Goal: Information Seeking & Learning: Learn about a topic

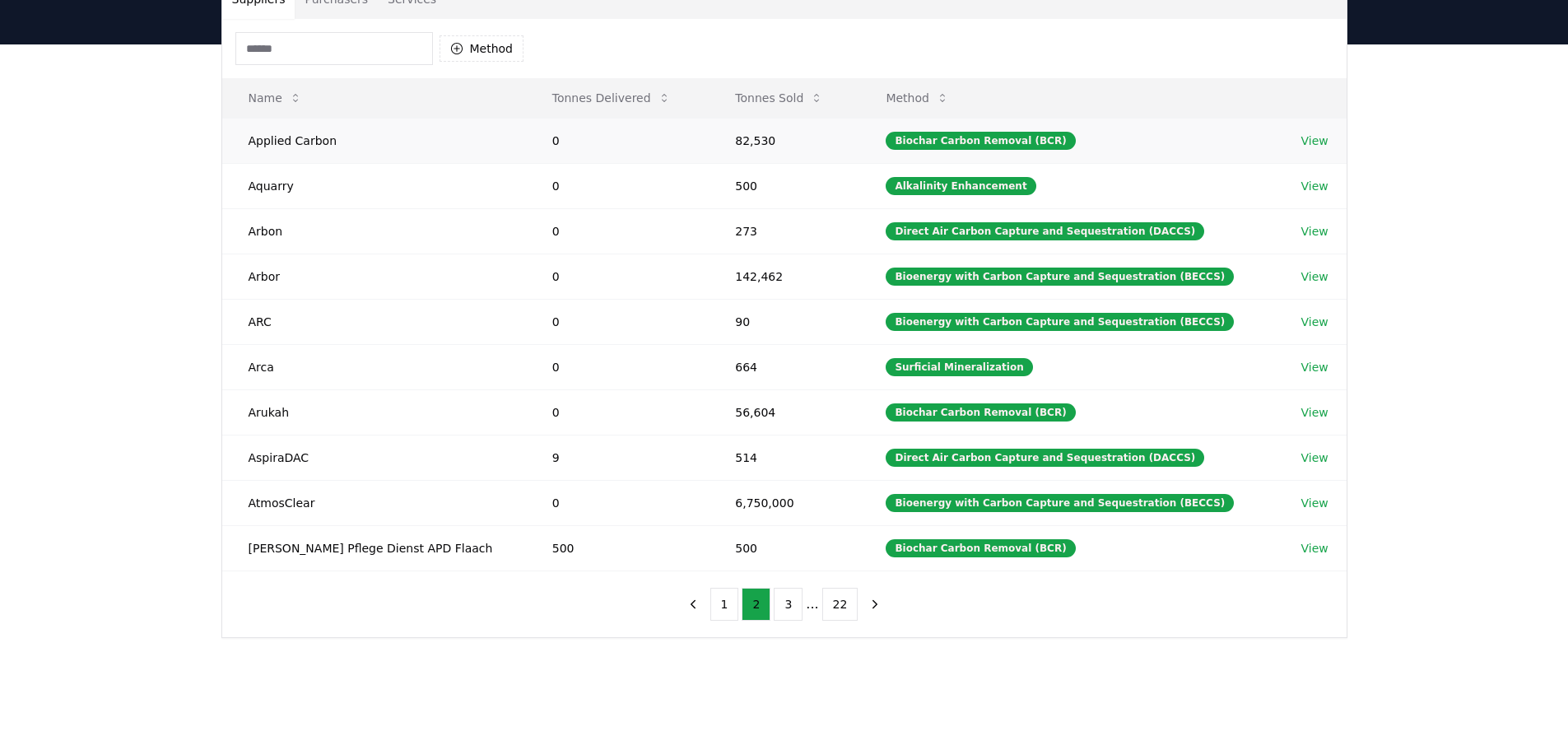
scroll to position [329, 0]
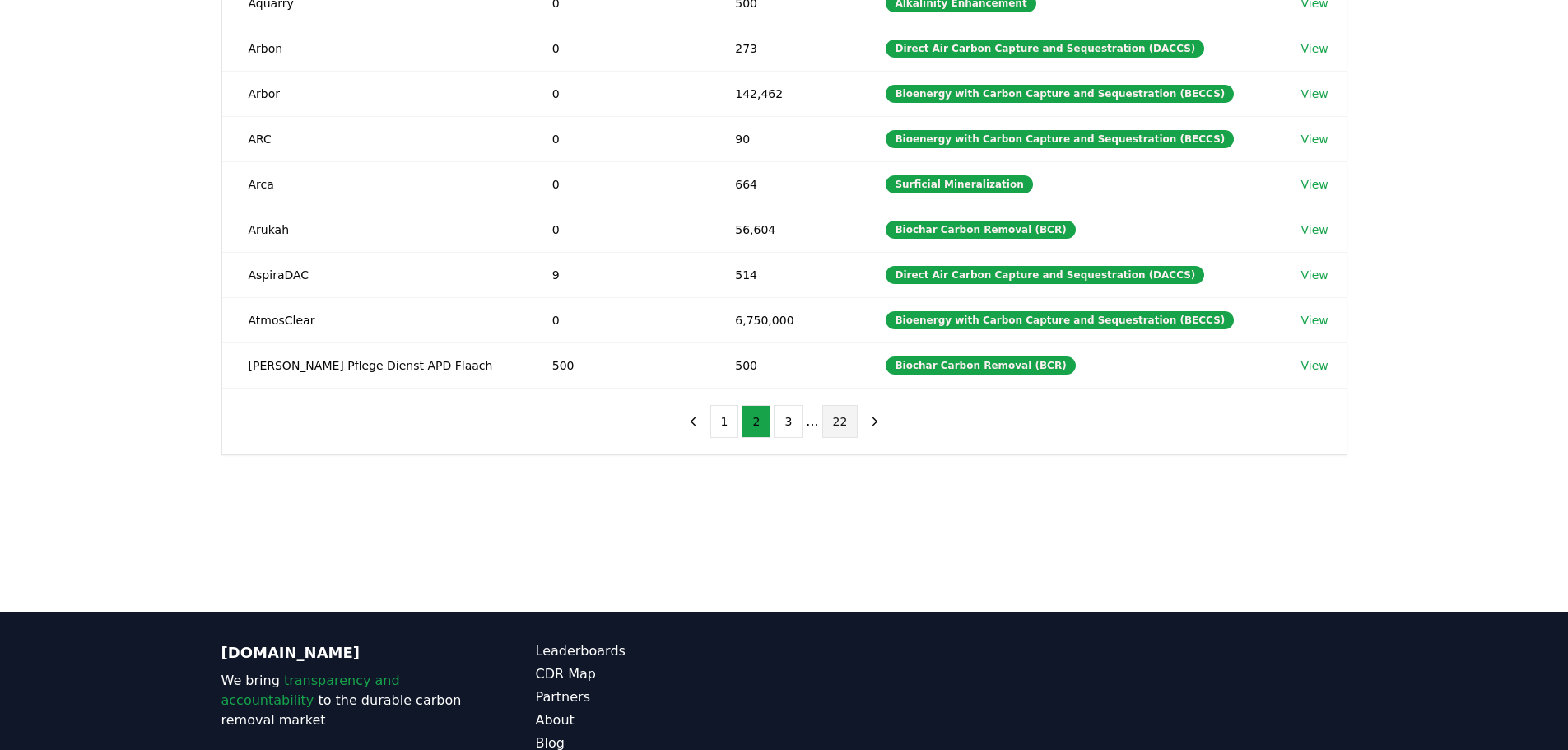
click at [837, 414] on button "22" at bounding box center [840, 421] width 36 height 33
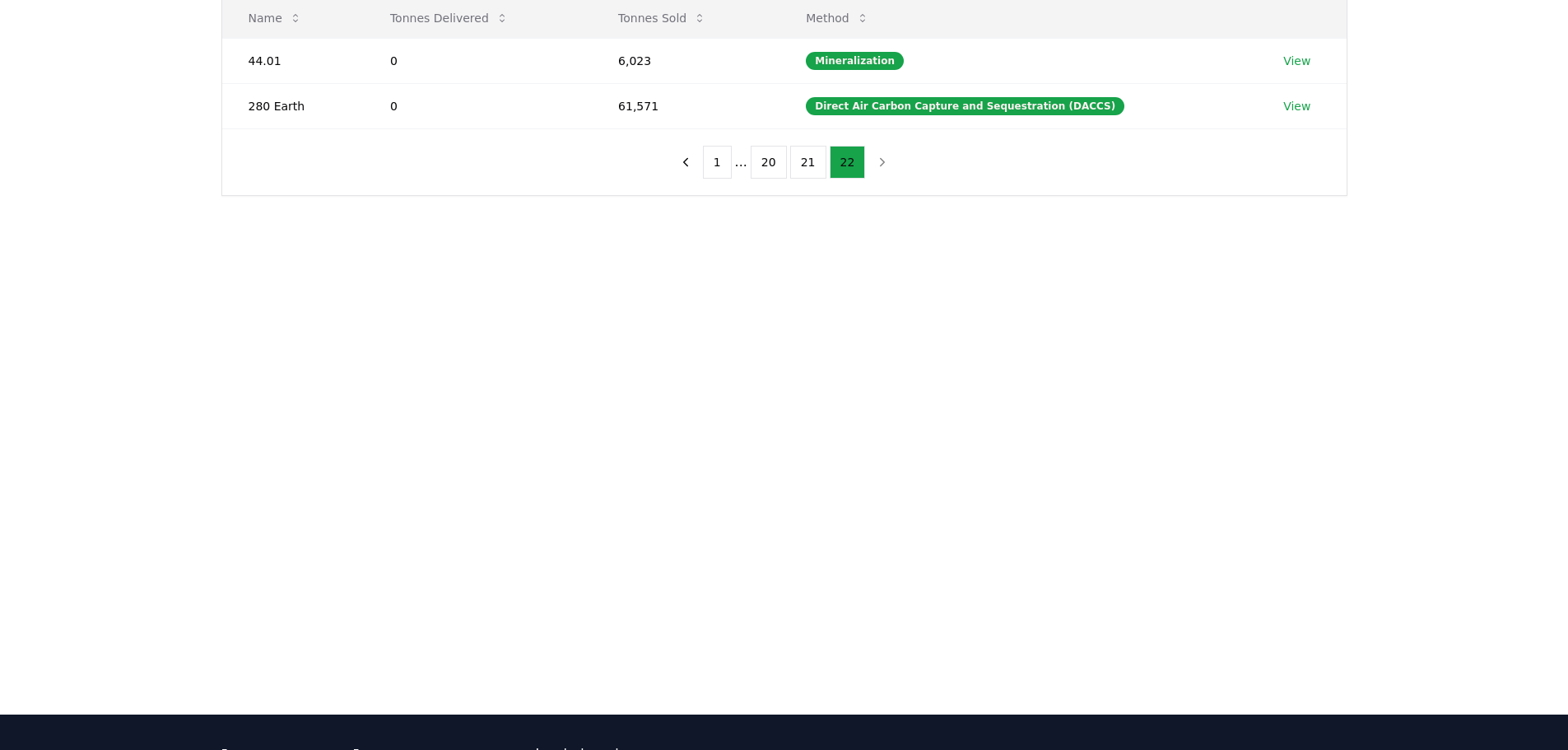
scroll to position [82, 0]
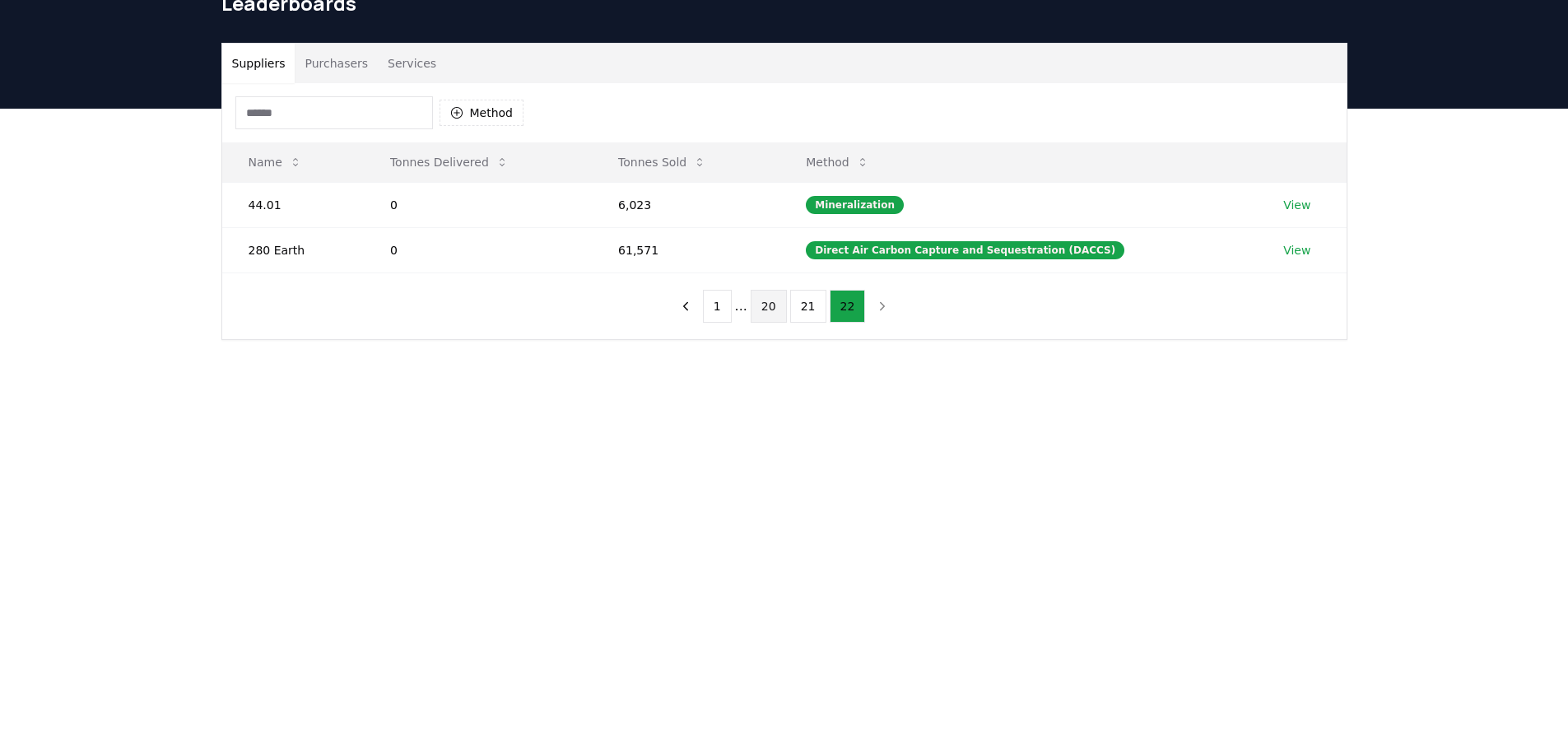
click at [769, 301] on button "20" at bounding box center [769, 306] width 36 height 33
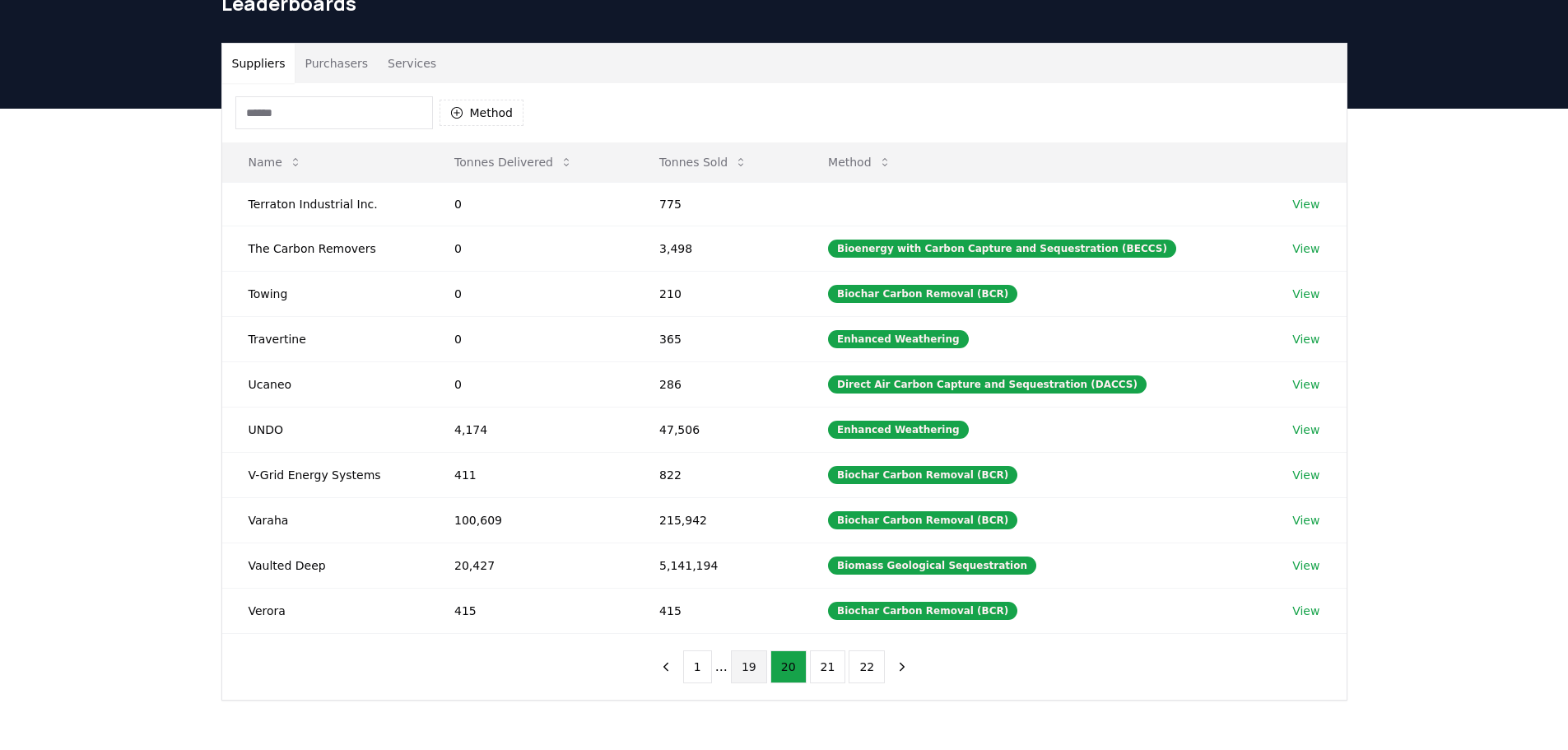
click at [750, 667] on button "19" at bounding box center [749, 667] width 36 height 33
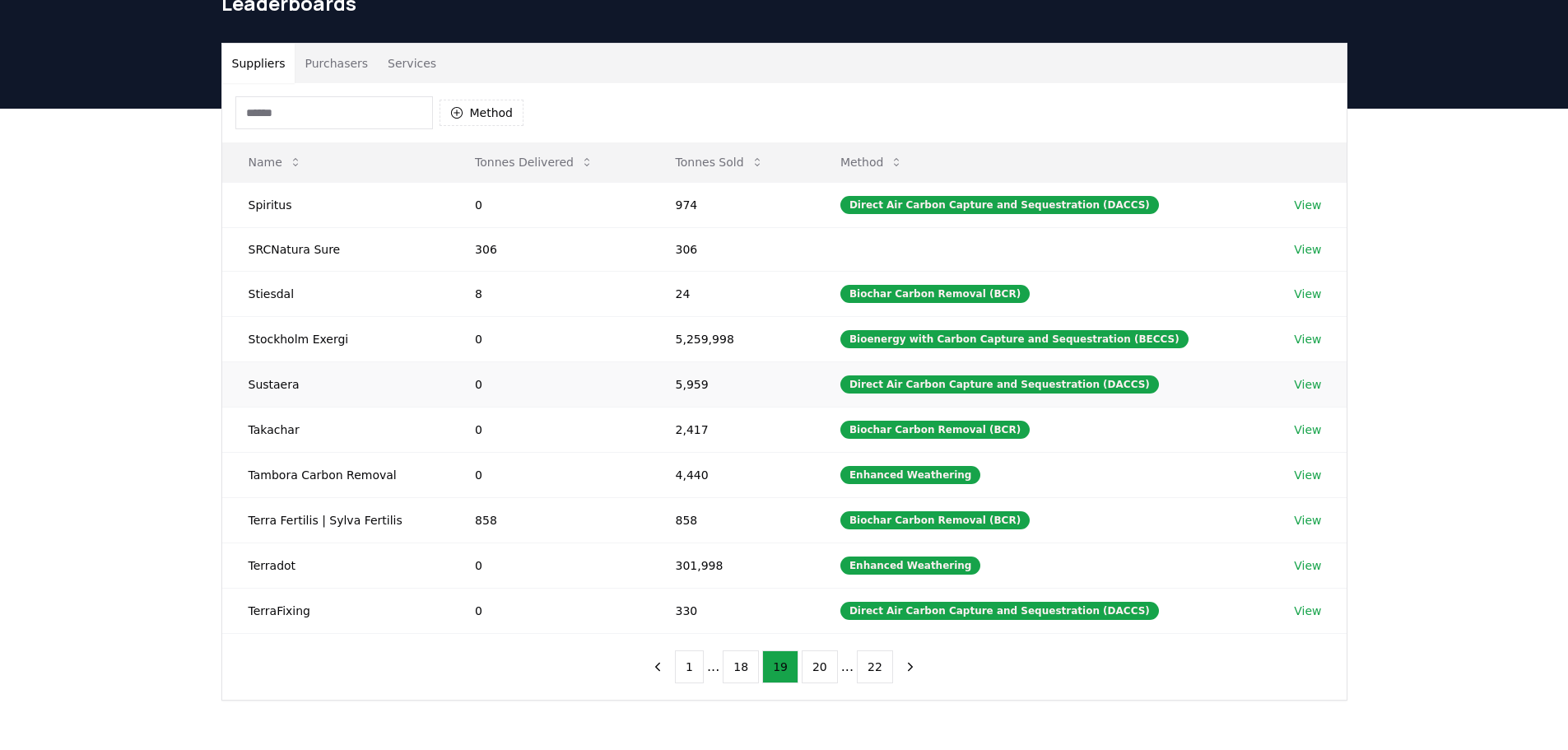
click at [1311, 382] on link "View" at bounding box center [1307, 384] width 27 height 16
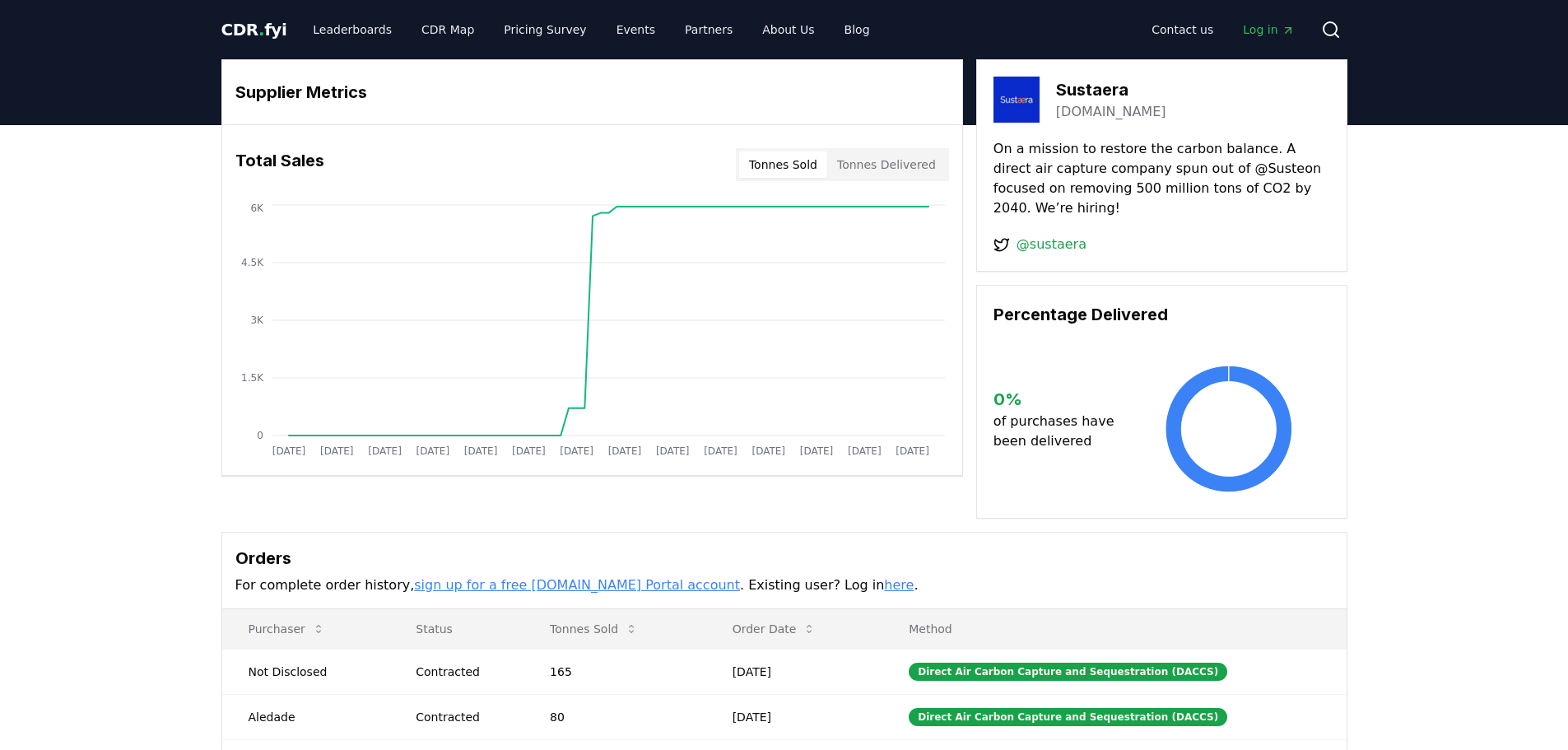
click at [1250, 27] on span "Log in" at bounding box center [1268, 29] width 51 height 16
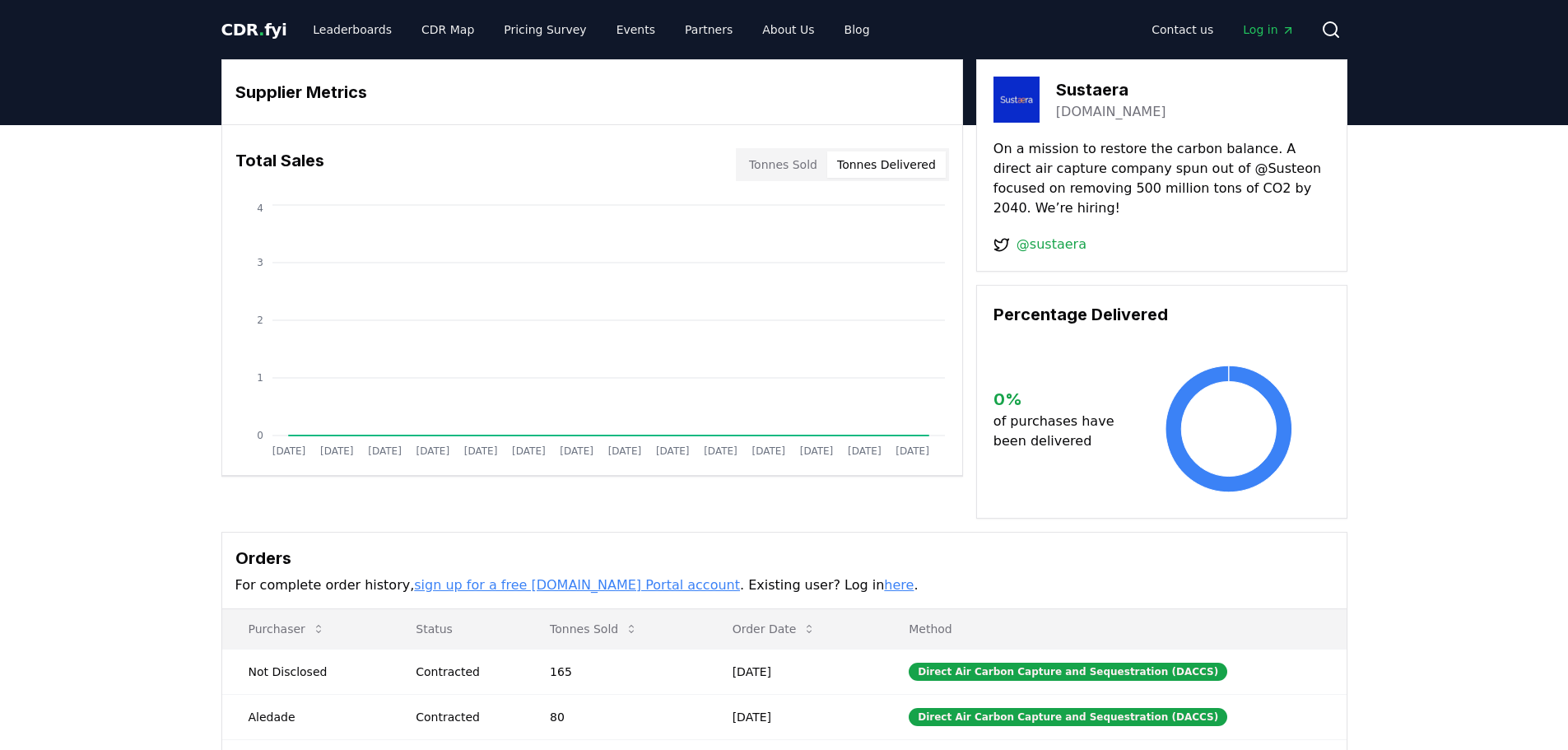
click at [885, 156] on button "Tonnes Delivered" at bounding box center [885, 165] width 119 height 27
click at [794, 157] on button "Tonnes Sold" at bounding box center [783, 165] width 88 height 27
